Goal: Complete application form: Complete application form

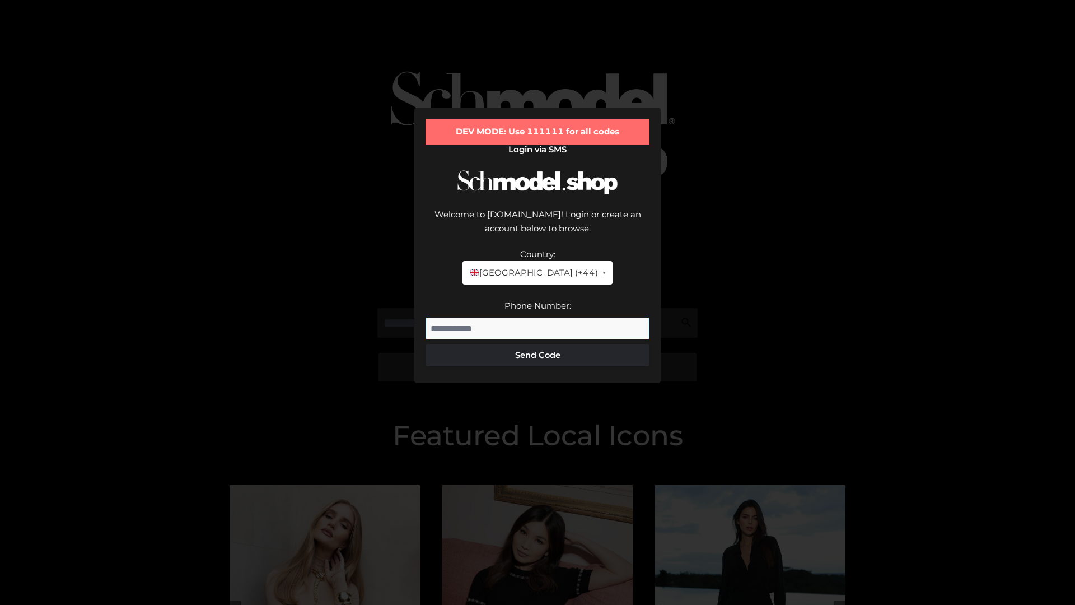
click at [538, 318] on input "Phone Number:" at bounding box center [538, 329] width 224 height 22
type input "**********"
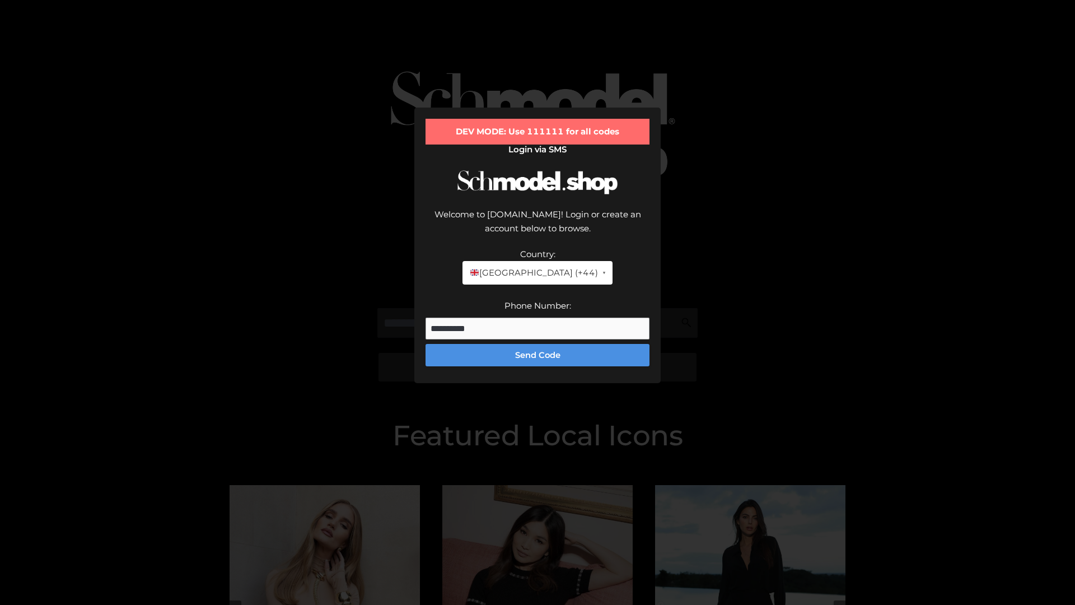
click at [538, 344] on button "Send Code" at bounding box center [538, 355] width 224 height 22
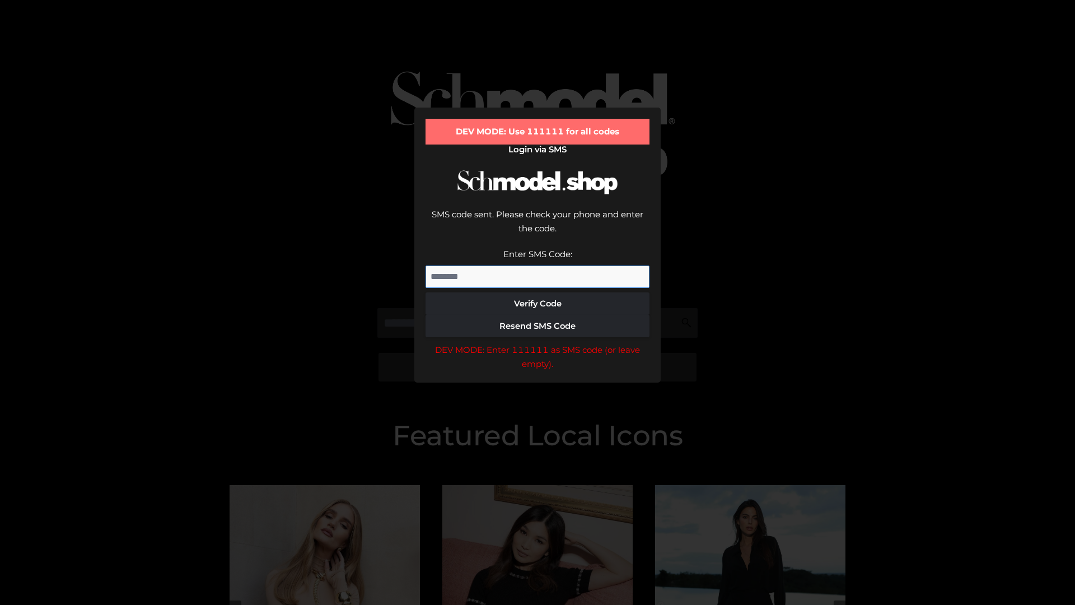
click at [538, 266] on input "Enter SMS Code:" at bounding box center [538, 277] width 224 height 22
type input "******"
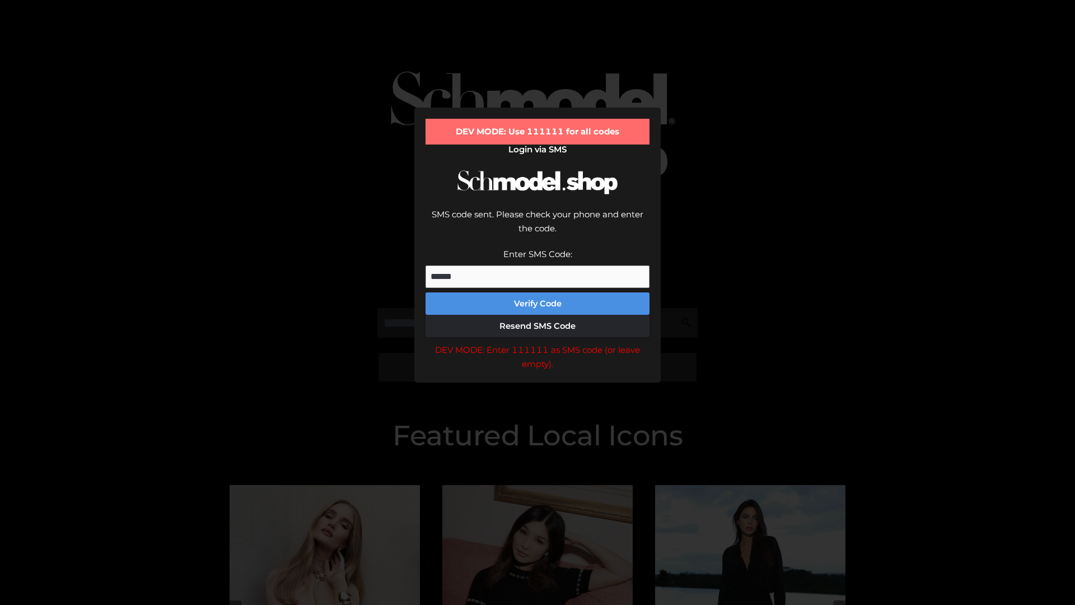
click at [538, 292] on button "Verify Code" at bounding box center [538, 303] width 224 height 22
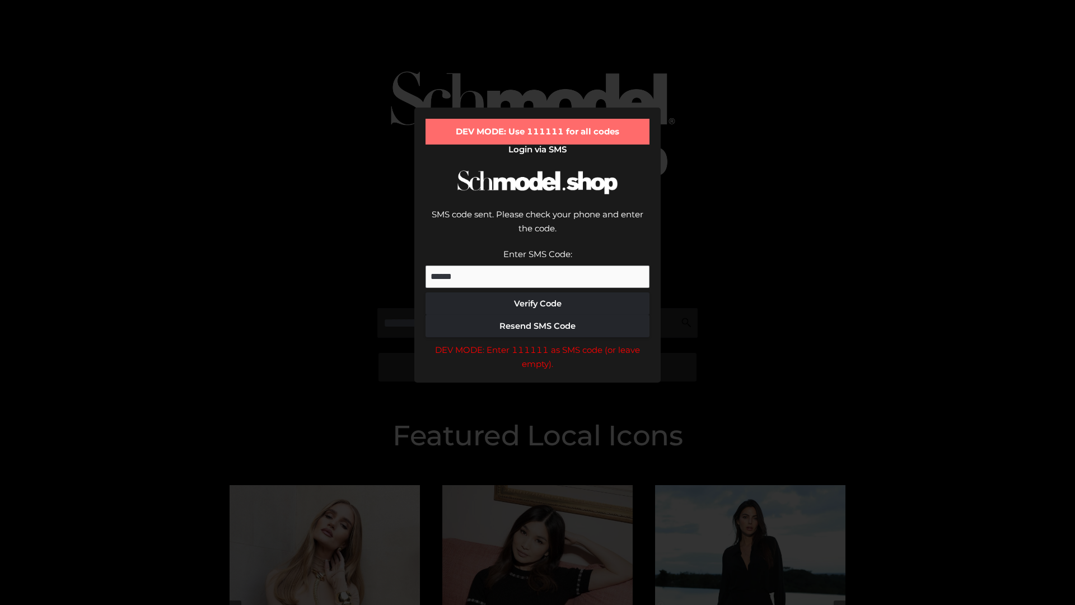
click at [538, 343] on div "DEV MODE: Enter 111111 as SMS code (or leave empty)." at bounding box center [538, 357] width 224 height 29
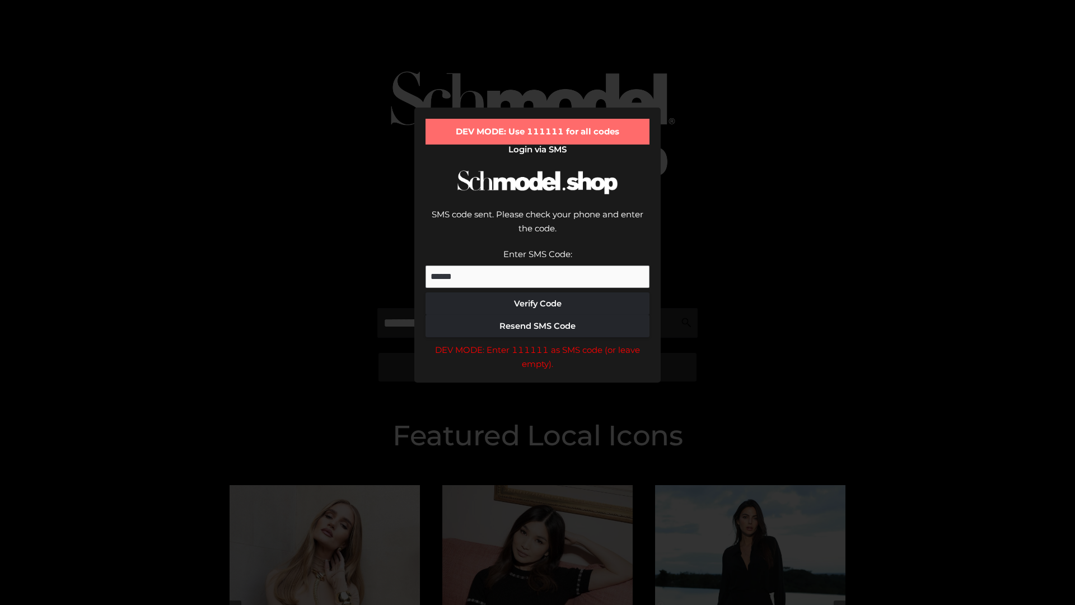
click at [538, 343] on div "DEV MODE: Enter 111111 as SMS code (or leave empty)." at bounding box center [538, 357] width 224 height 29
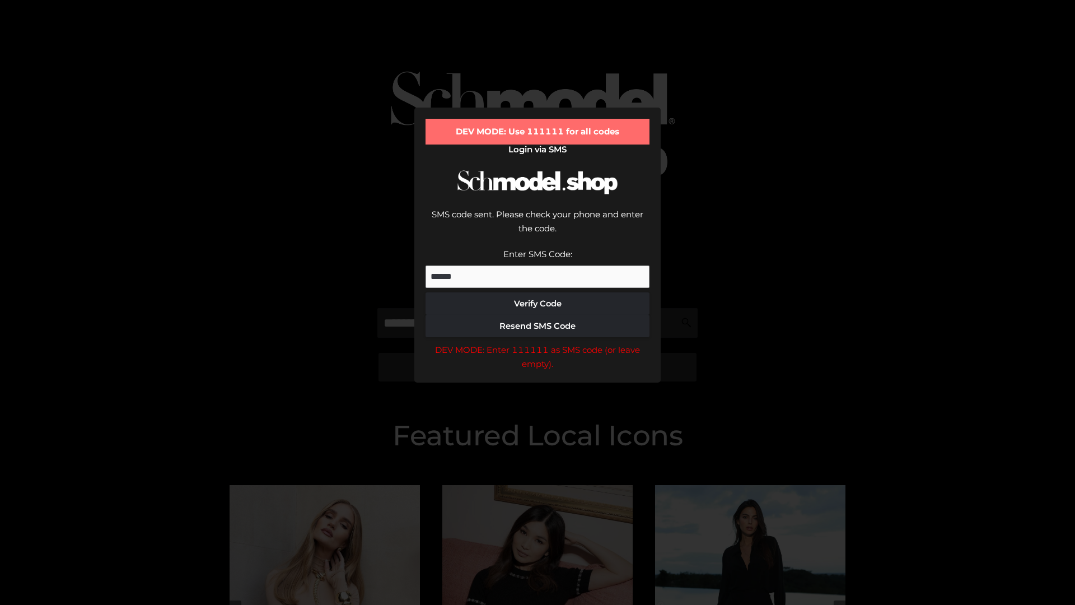
click at [538, 343] on div "DEV MODE: Enter 111111 as SMS code (or leave empty)." at bounding box center [538, 357] width 224 height 29
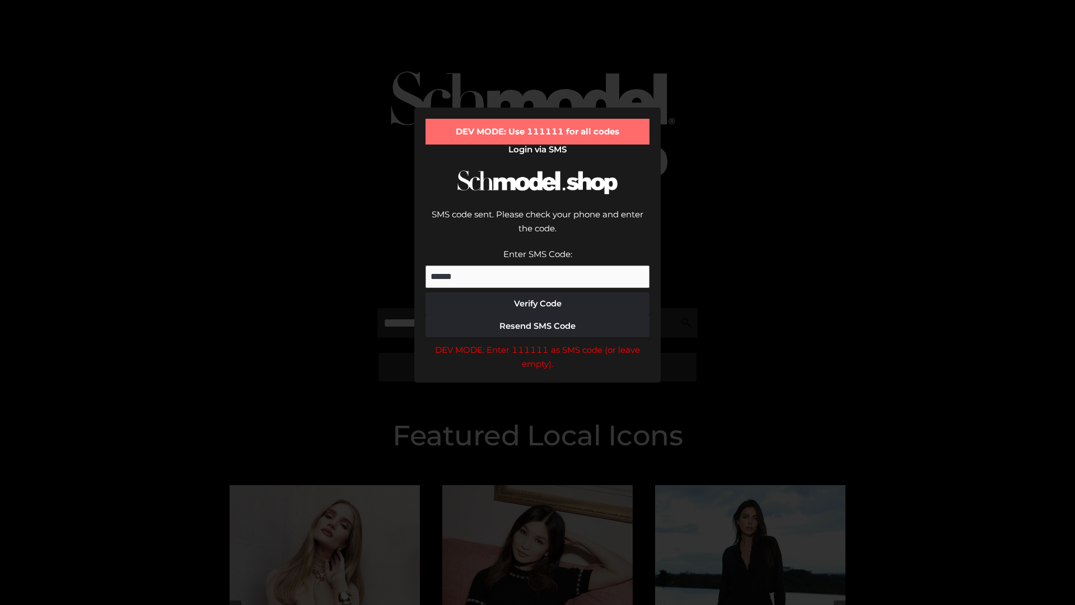
click at [538, 343] on div "DEV MODE: Enter 111111 as SMS code (or leave empty)." at bounding box center [538, 357] width 224 height 29
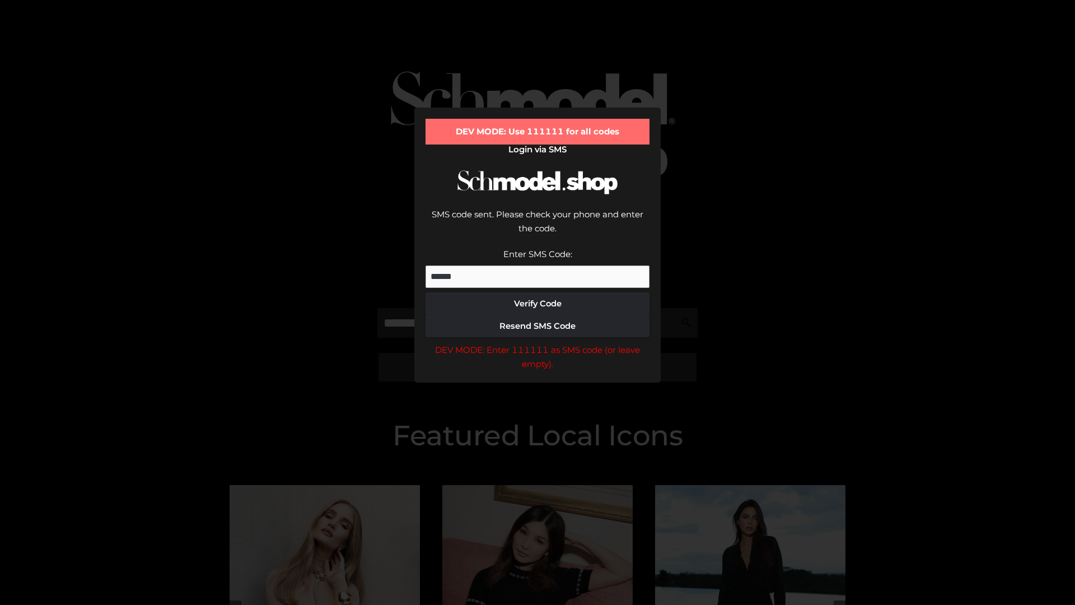
click at [538, 343] on div "DEV MODE: Enter 111111 as SMS code (or leave empty)." at bounding box center [538, 357] width 224 height 29
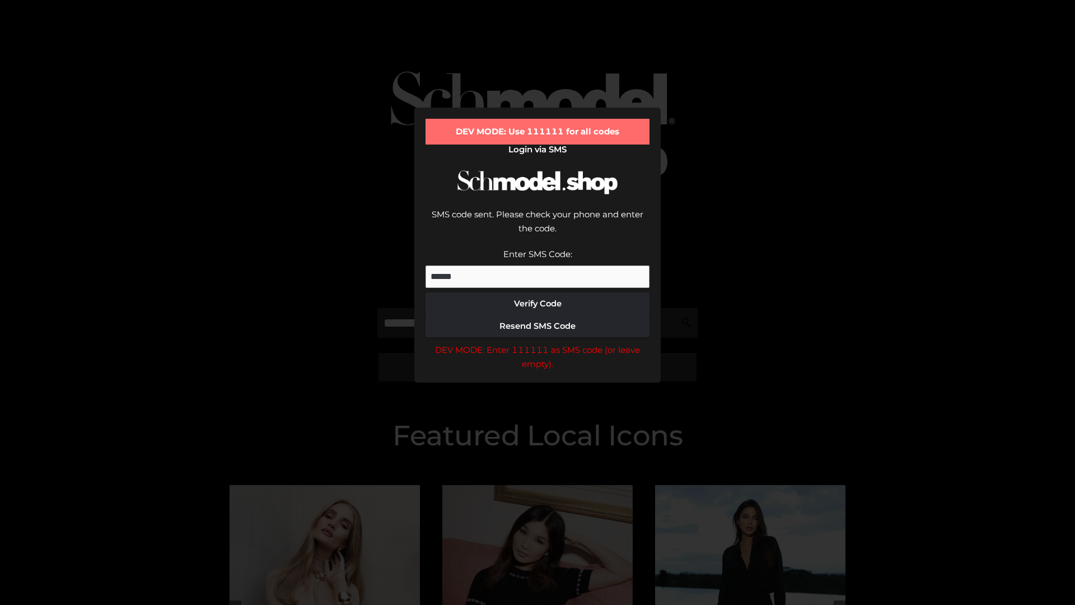
click at [538, 343] on div "DEV MODE: Enter 111111 as SMS code (or leave empty)." at bounding box center [538, 357] width 224 height 29
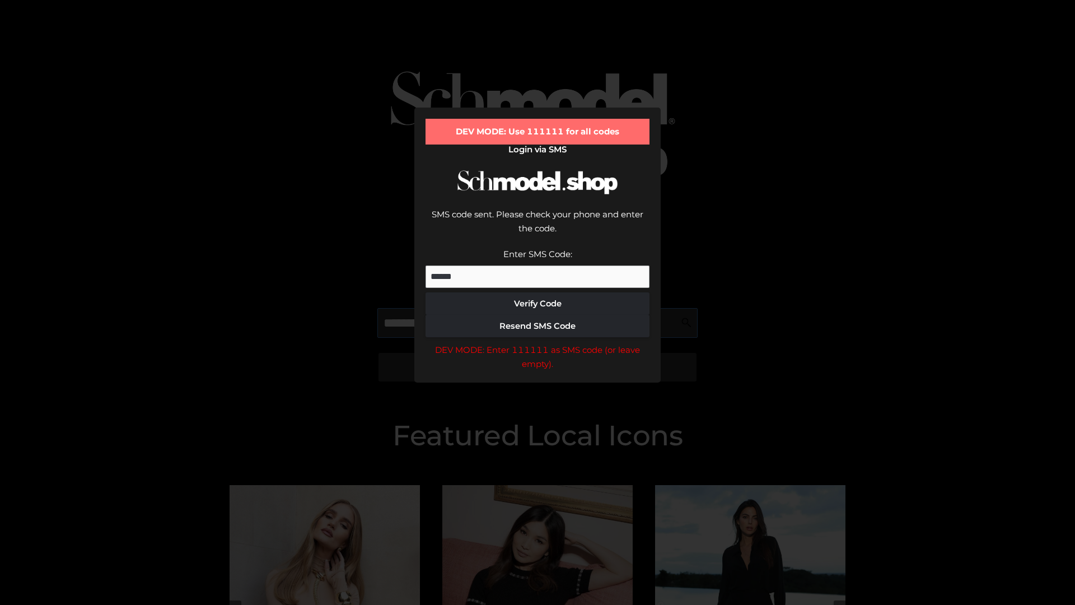
scroll to position [0, 58]
click at [538, 343] on div "DEV MODE: Enter 111111 as SMS code (or leave empty)." at bounding box center [538, 357] width 224 height 29
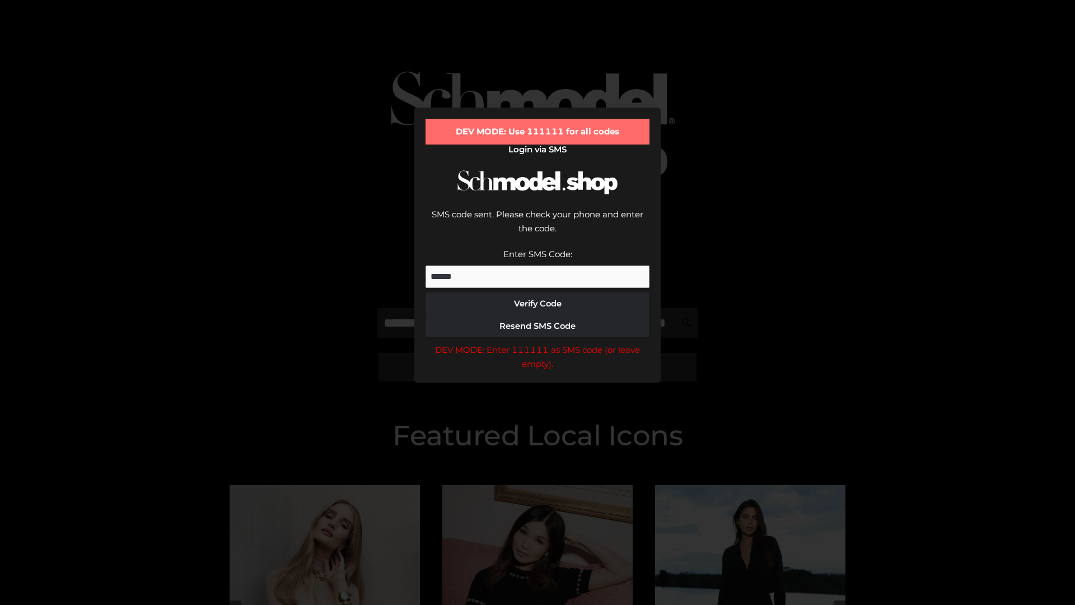
click at [538, 343] on div "DEV MODE: Enter 111111 as SMS code (or leave empty)." at bounding box center [538, 357] width 224 height 29
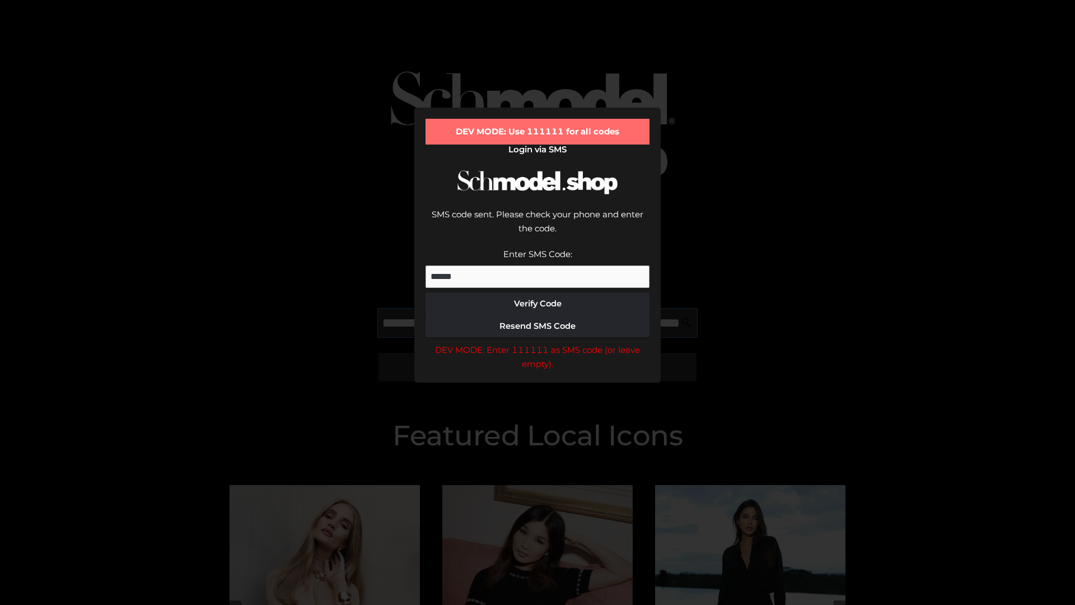
scroll to position [0, 122]
click at [538, 343] on div "DEV MODE: Enter 111111 as SMS code (or leave empty)." at bounding box center [538, 357] width 224 height 29
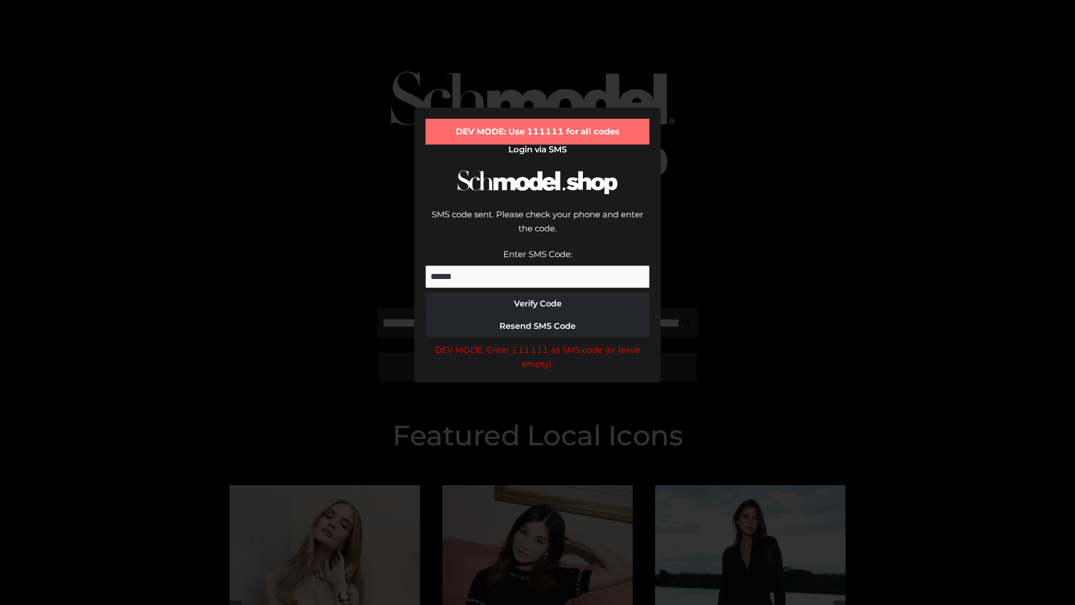
click at [538, 343] on div "DEV MODE: Enter 111111 as SMS code (or leave empty)." at bounding box center [538, 357] width 224 height 29
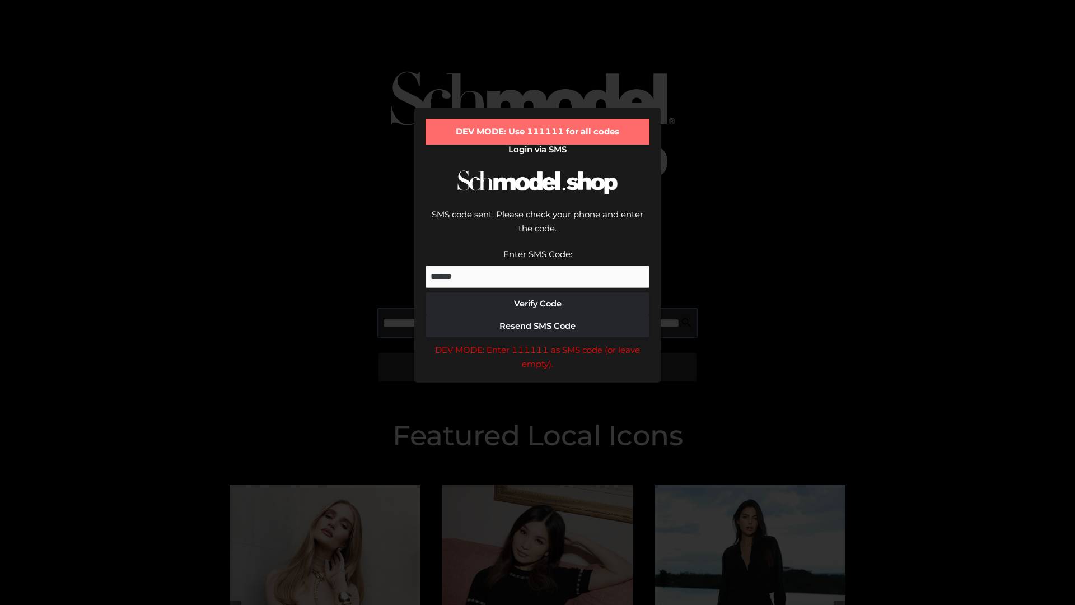
scroll to position [0, 190]
click at [538, 343] on div "DEV MODE: Enter 111111 as SMS code (or leave empty)." at bounding box center [538, 357] width 224 height 29
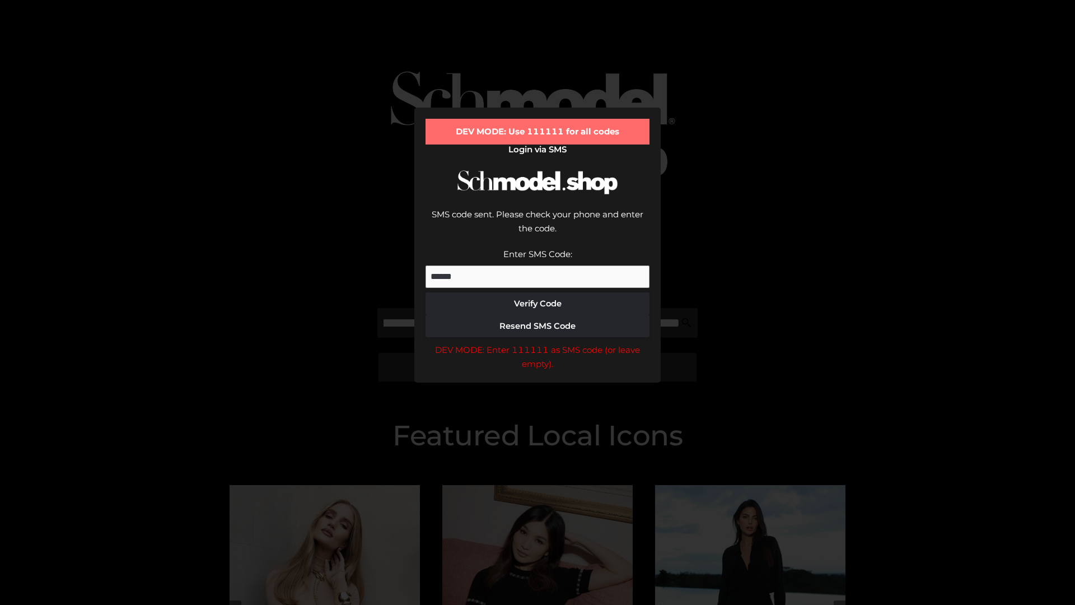
click at [538, 343] on div "DEV MODE: Enter 111111 as SMS code (or leave empty)." at bounding box center [538, 357] width 224 height 29
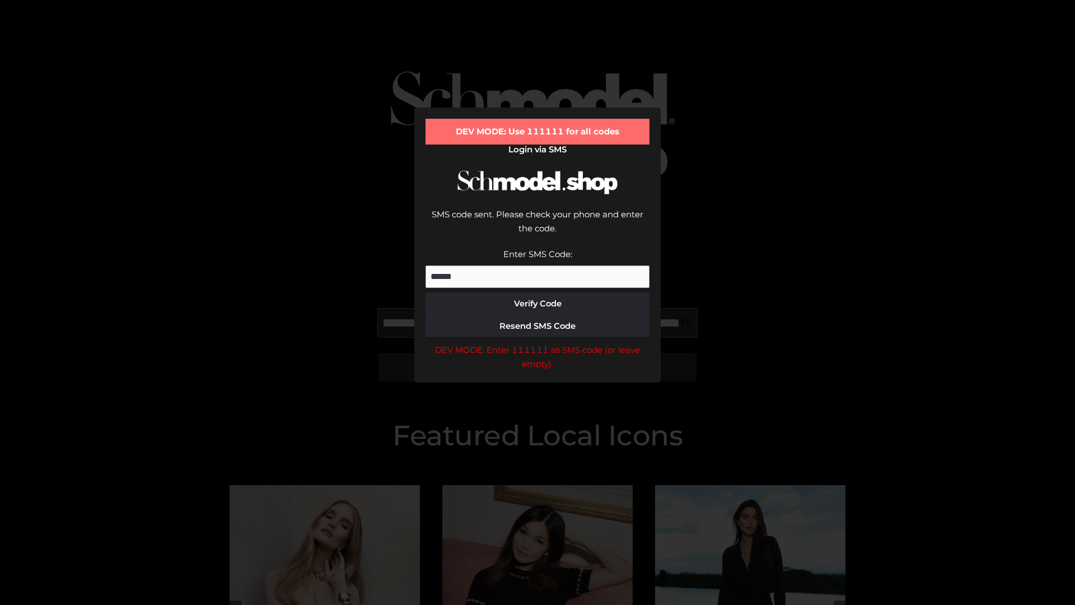
scroll to position [0, 260]
click at [538, 343] on div "DEV MODE: Enter 111111 as SMS code (or leave empty)." at bounding box center [538, 357] width 224 height 29
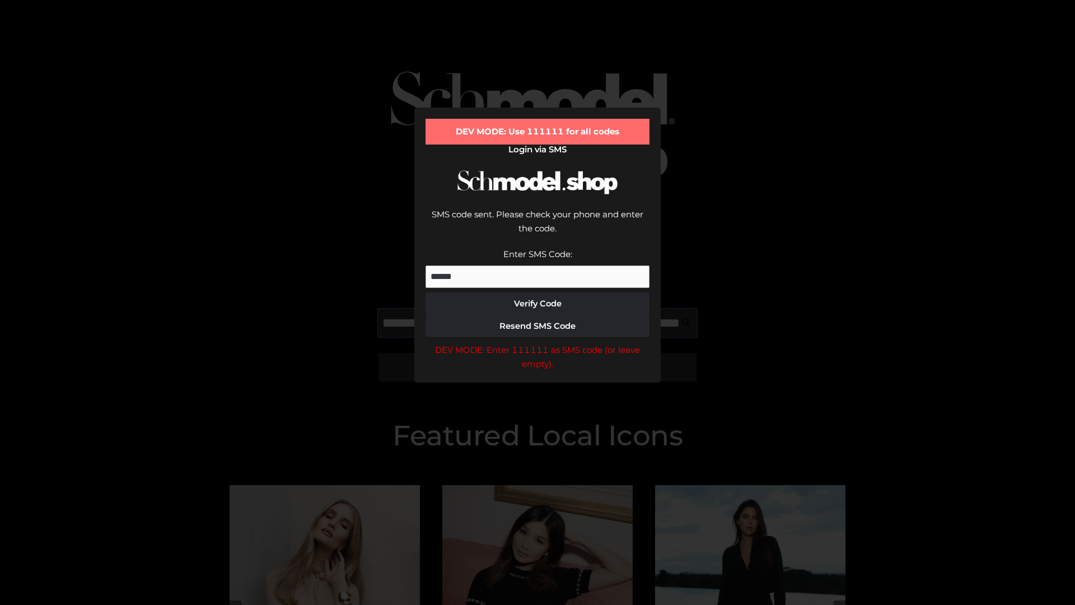
type input "**********"
click at [538, 343] on div "DEV MODE: Enter 111111 as SMS code (or leave empty)." at bounding box center [538, 357] width 224 height 29
